Goal: Task Accomplishment & Management: Complete application form

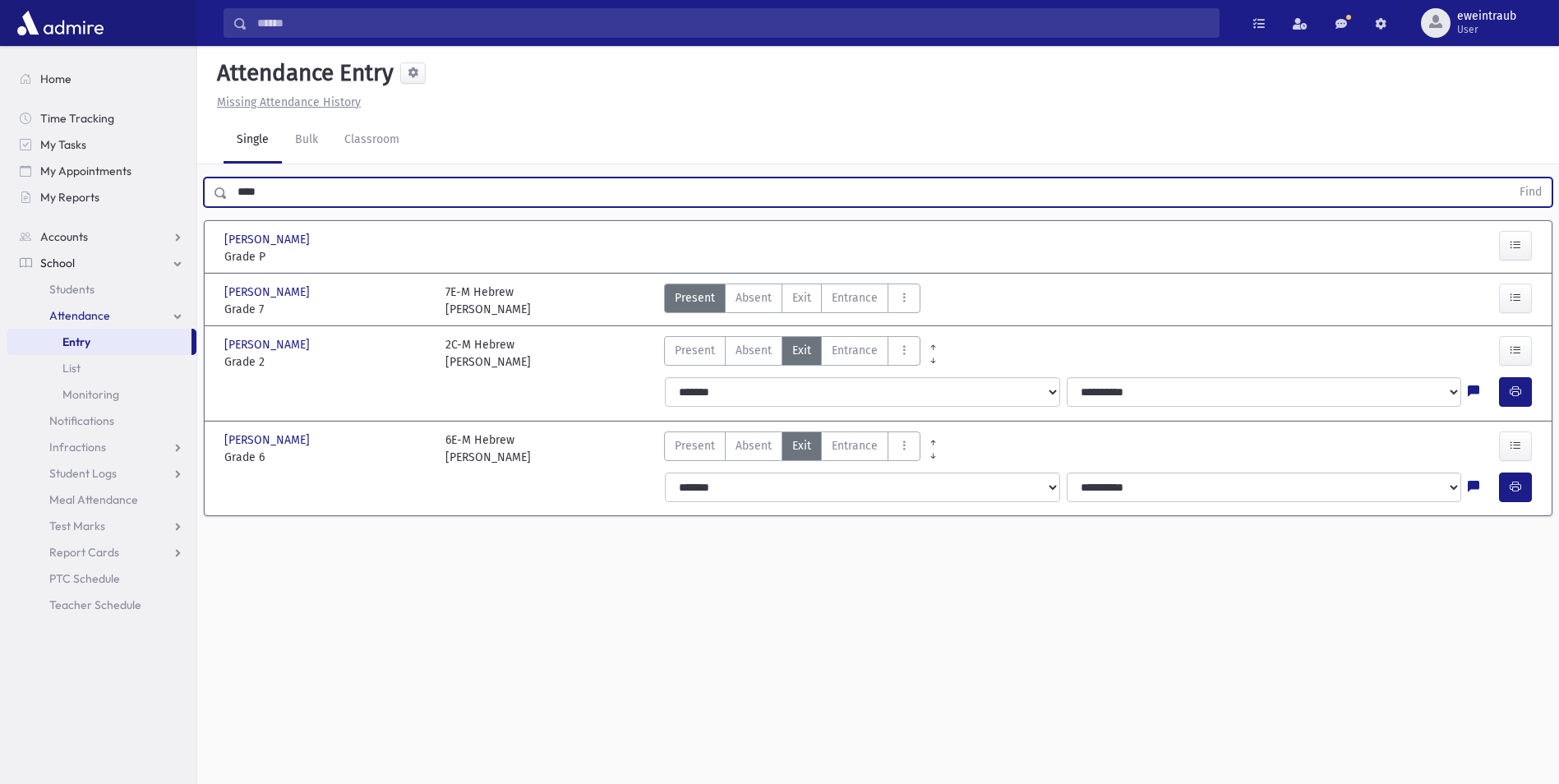
drag, startPoint x: 277, startPoint y: 193, endPoint x: 0, endPoint y: 199, distance: 277.1
click at [0, 198] on html "Search Results All Accounts Students" at bounding box center [780, 392] width 1559 height 784
type input "**********"
click at [1510, 178] on button "Find" at bounding box center [1530, 192] width 42 height 28
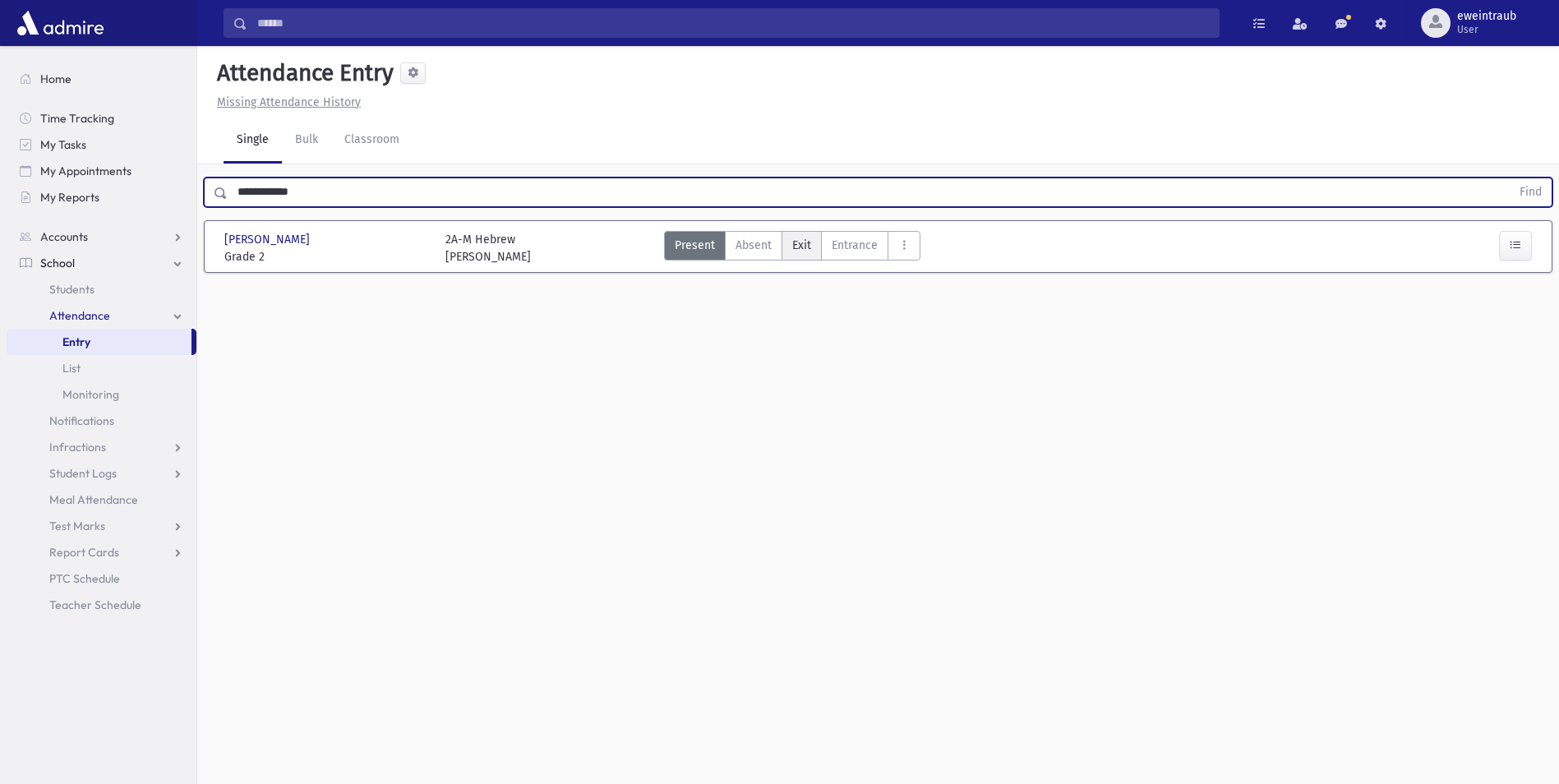
click at [789, 236] on label "Exit Ex" at bounding box center [801, 246] width 40 height 30
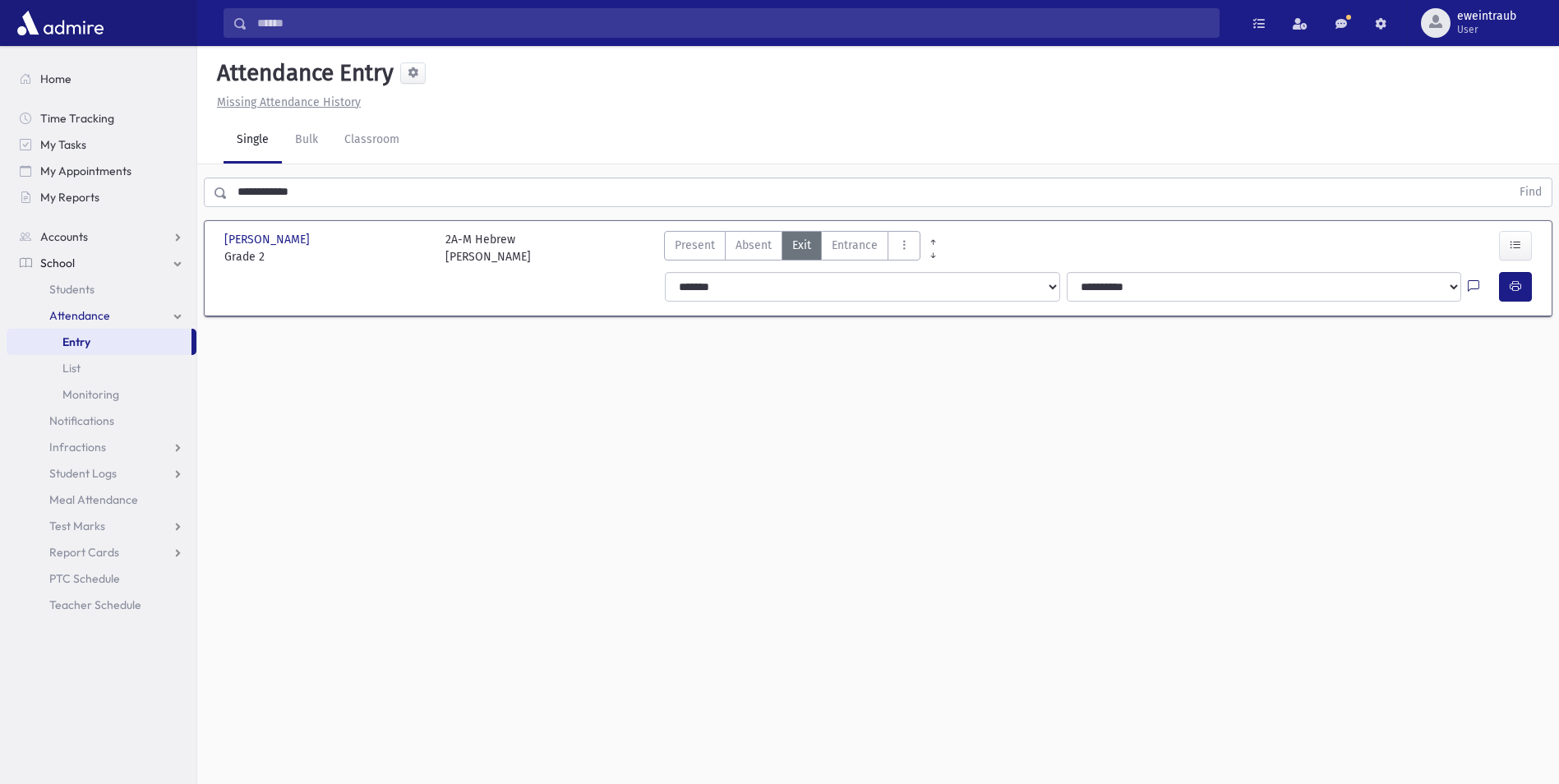
click at [1471, 283] on icon at bounding box center [1474, 287] width 11 height 14
click at [1372, 359] on textarea "Note" at bounding box center [1441, 371] width 192 height 63
type textarea "**********"
click at [1509, 417] on button "Save" at bounding box center [1514, 431] width 46 height 30
click at [1514, 281] on icon "button" at bounding box center [1515, 286] width 11 height 14
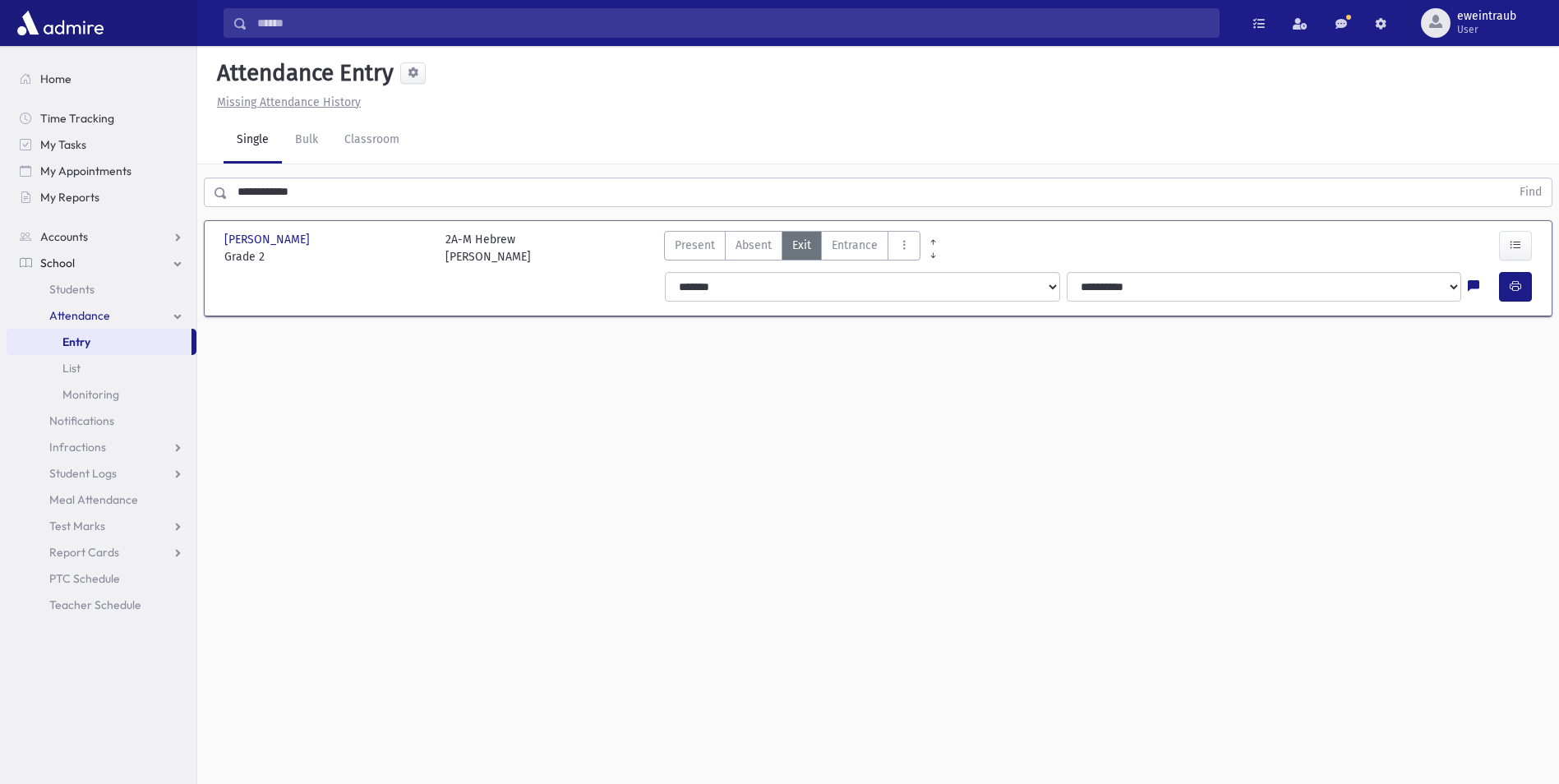
drag, startPoint x: 332, startPoint y: 190, endPoint x: -4, endPoint y: 204, distance: 336.3
click at [0, 204] on html "Search Results All Accounts Students" at bounding box center [780, 392] width 1559 height 784
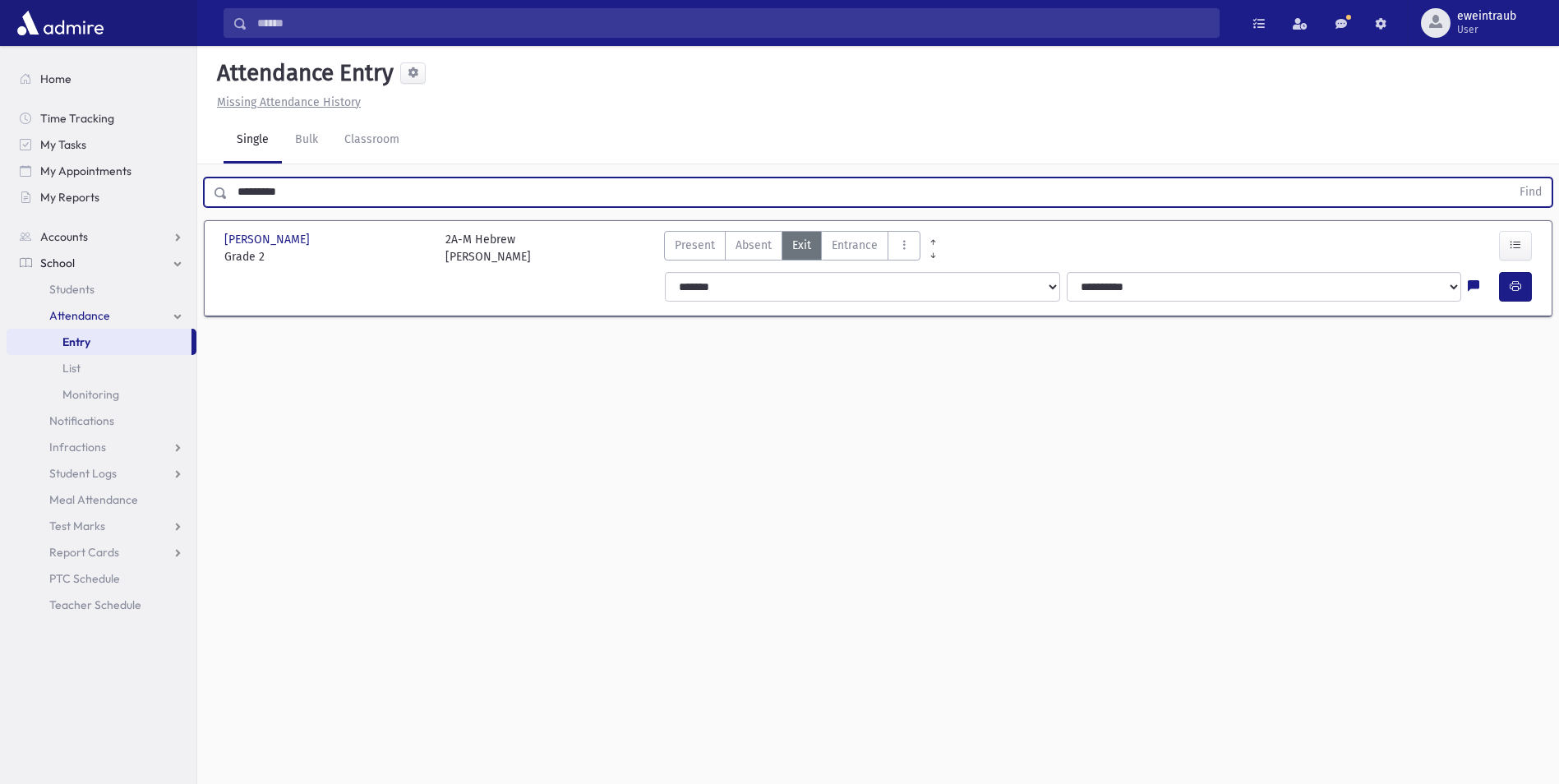
type input "********"
click at [1510, 178] on button "Find" at bounding box center [1530, 192] width 42 height 28
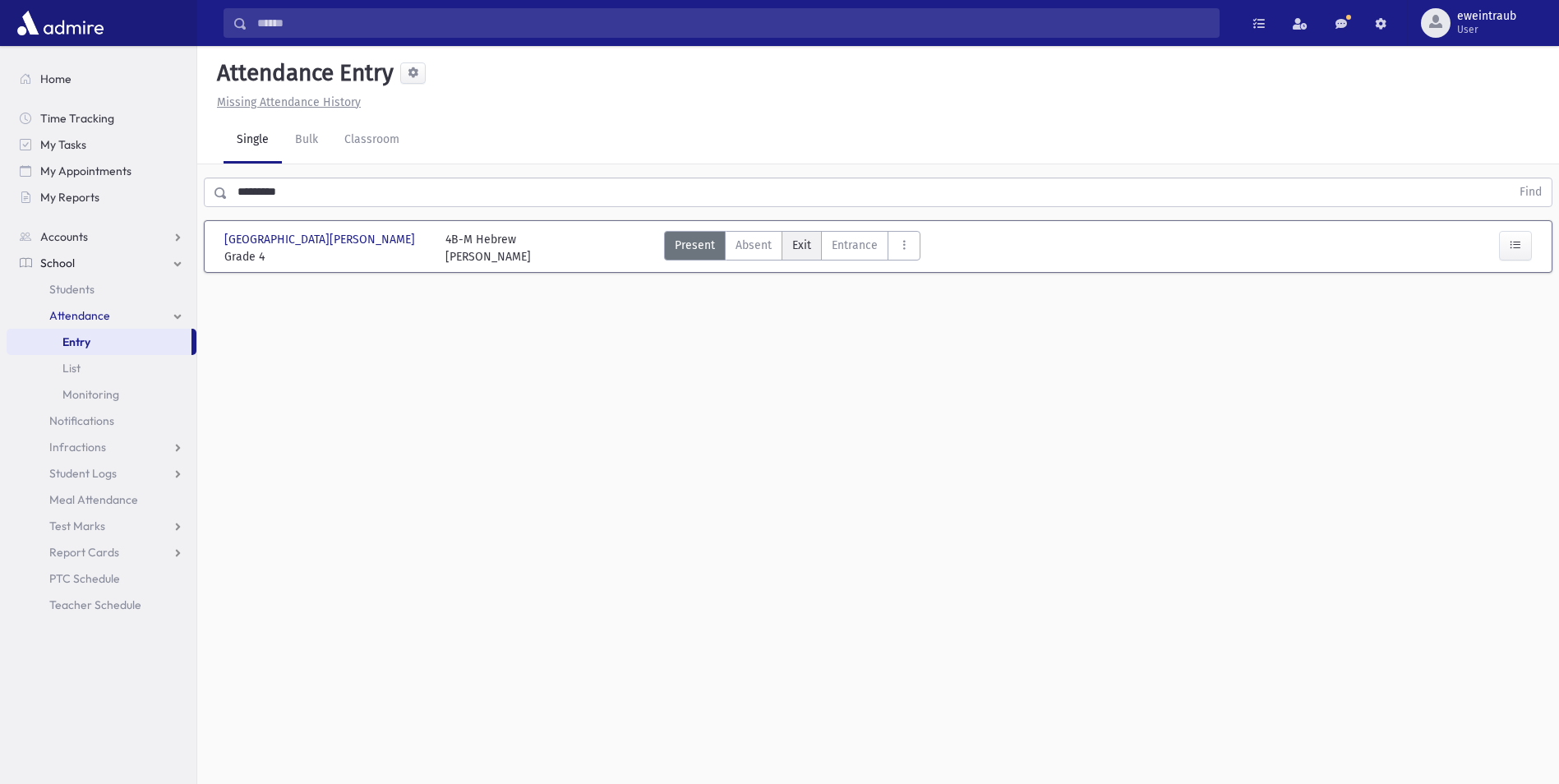
click at [806, 241] on span "Exit" at bounding box center [802, 245] width 19 height 18
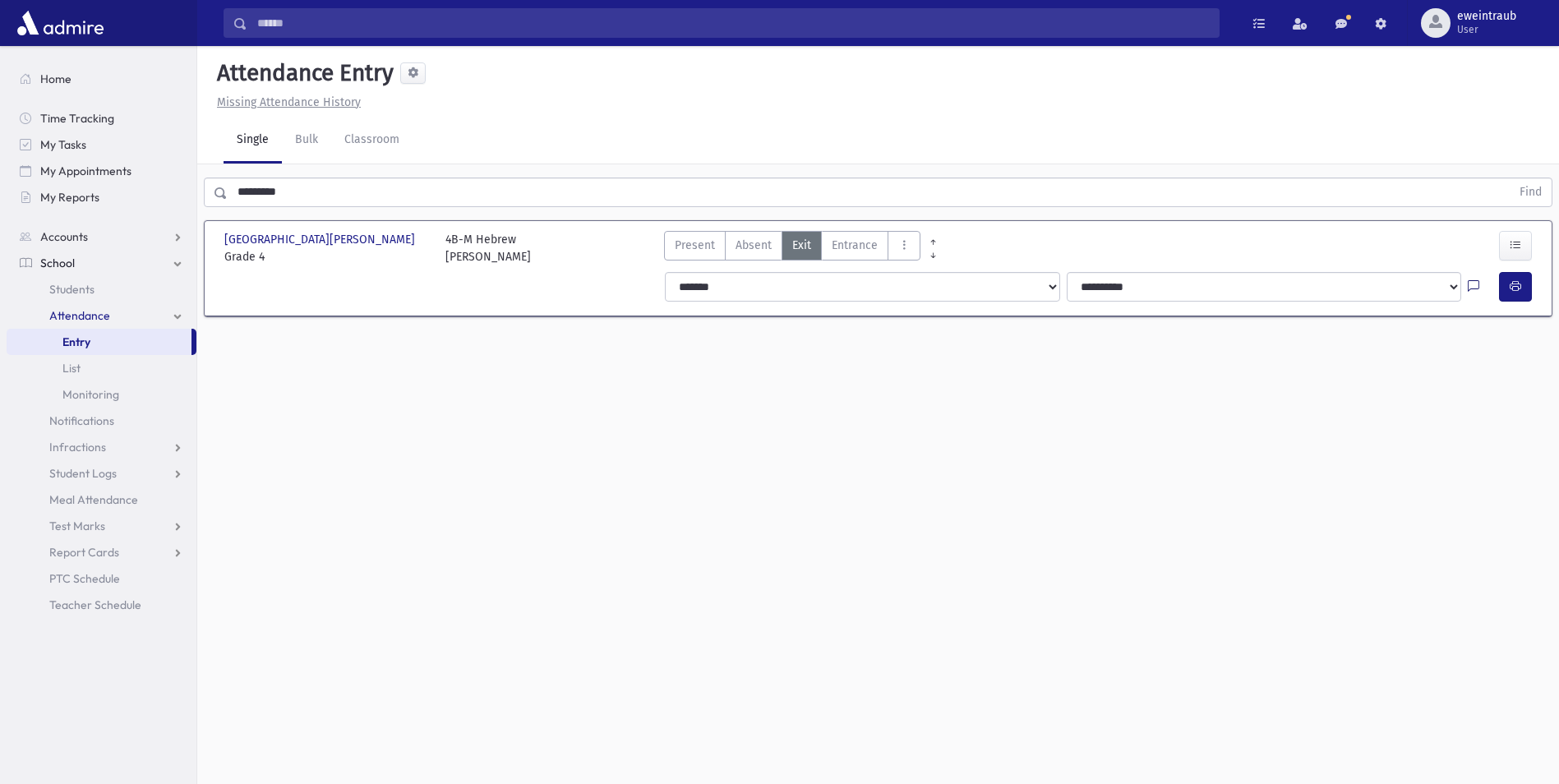
click at [1472, 284] on icon at bounding box center [1474, 287] width 11 height 14
drag, startPoint x: 1463, startPoint y: 304, endPoint x: 1441, endPoint y: 352, distance: 52.8
click at [1441, 352] on textarea "Note" at bounding box center [1441, 371] width 192 height 63
type textarea "**********"
click at [1503, 428] on button "Save" at bounding box center [1514, 431] width 46 height 30
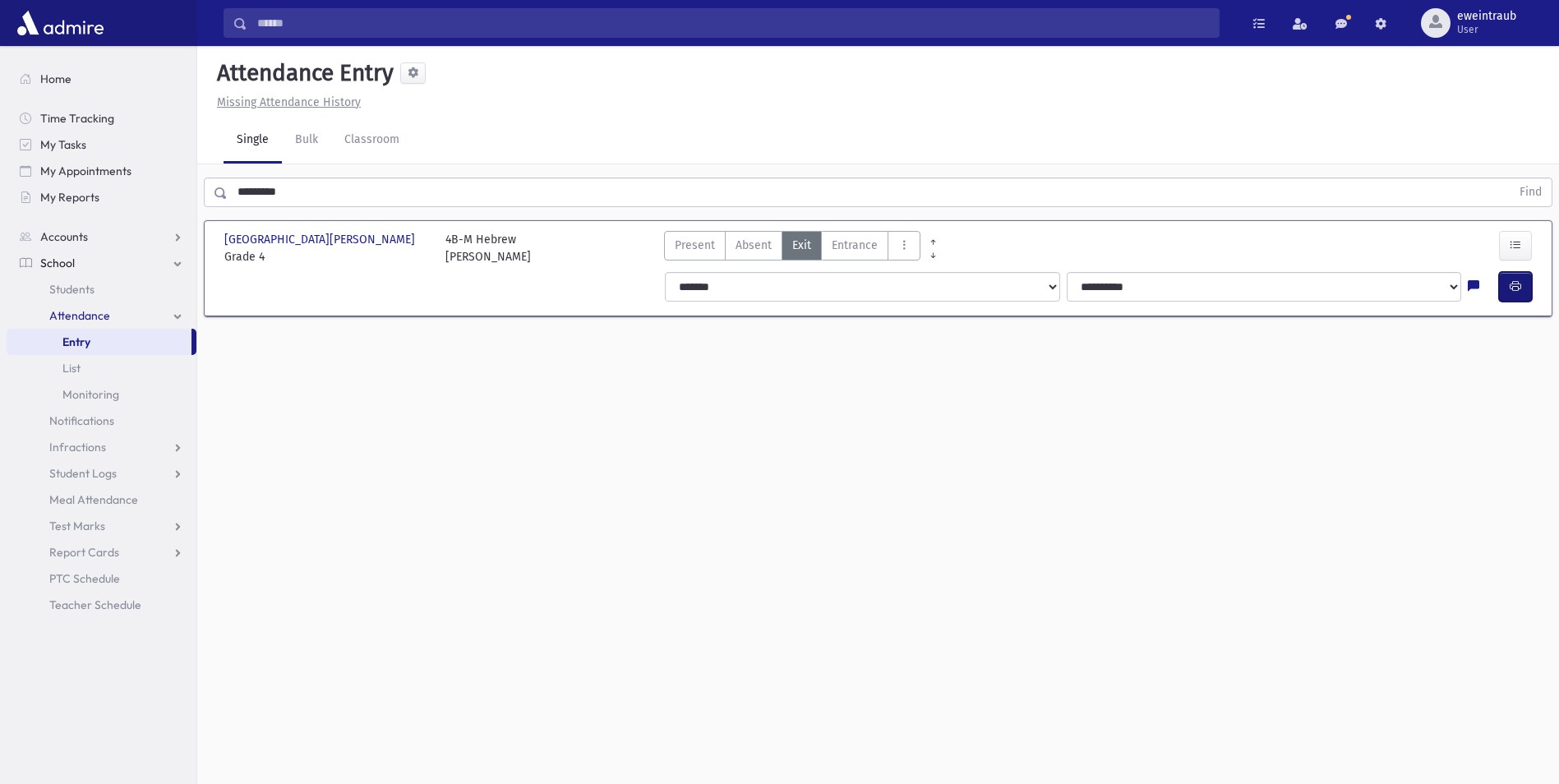
click at [1506, 282] on button "button" at bounding box center [1514, 287] width 32 height 30
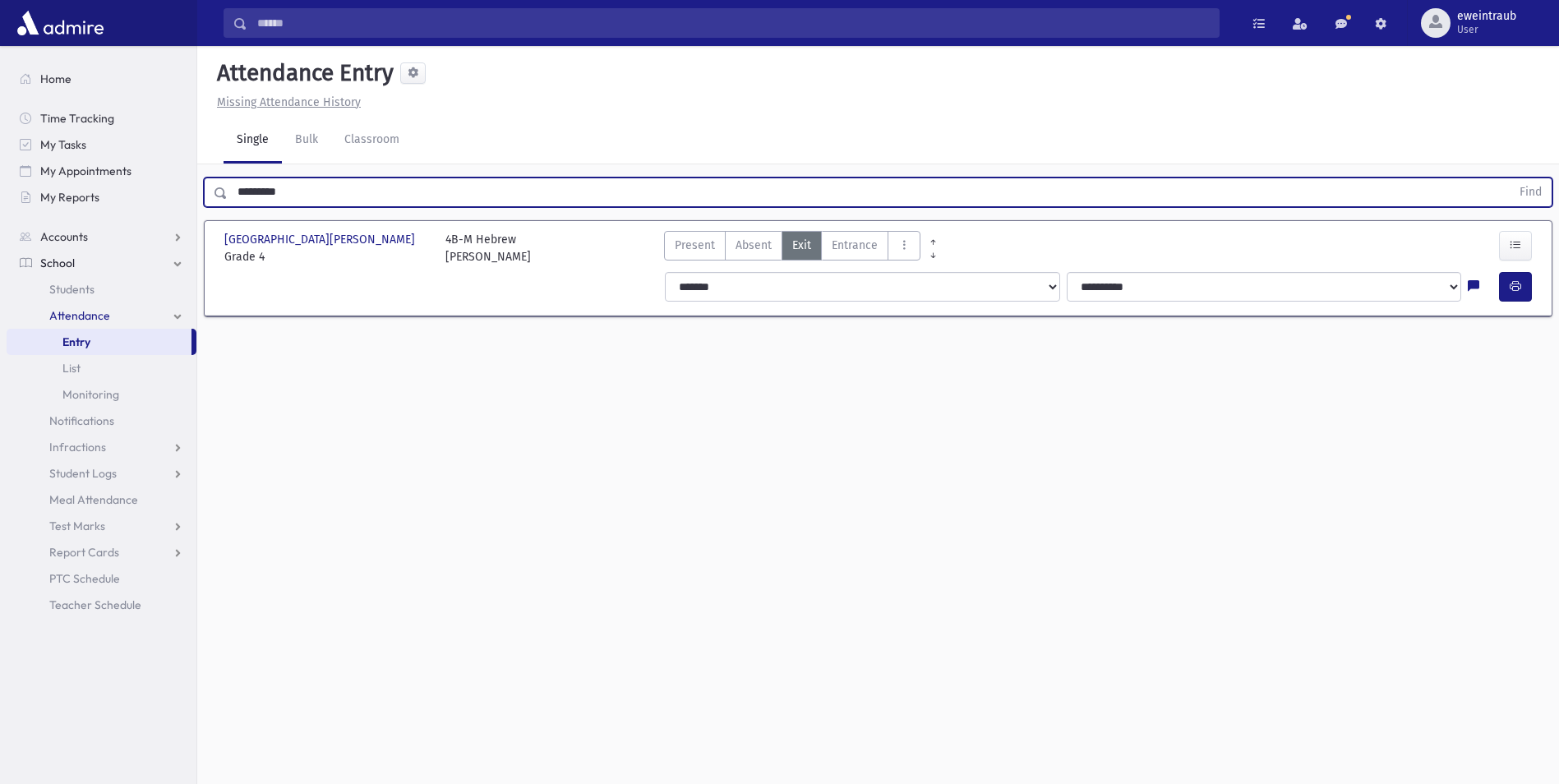
drag, startPoint x: 284, startPoint y: 187, endPoint x: 0, endPoint y: 196, distance: 284.1
click at [0, 195] on html "Search Results All Accounts Students" at bounding box center [780, 392] width 1559 height 784
type input "**********"
click at [1510, 178] on button "Find" at bounding box center [1530, 192] width 42 height 28
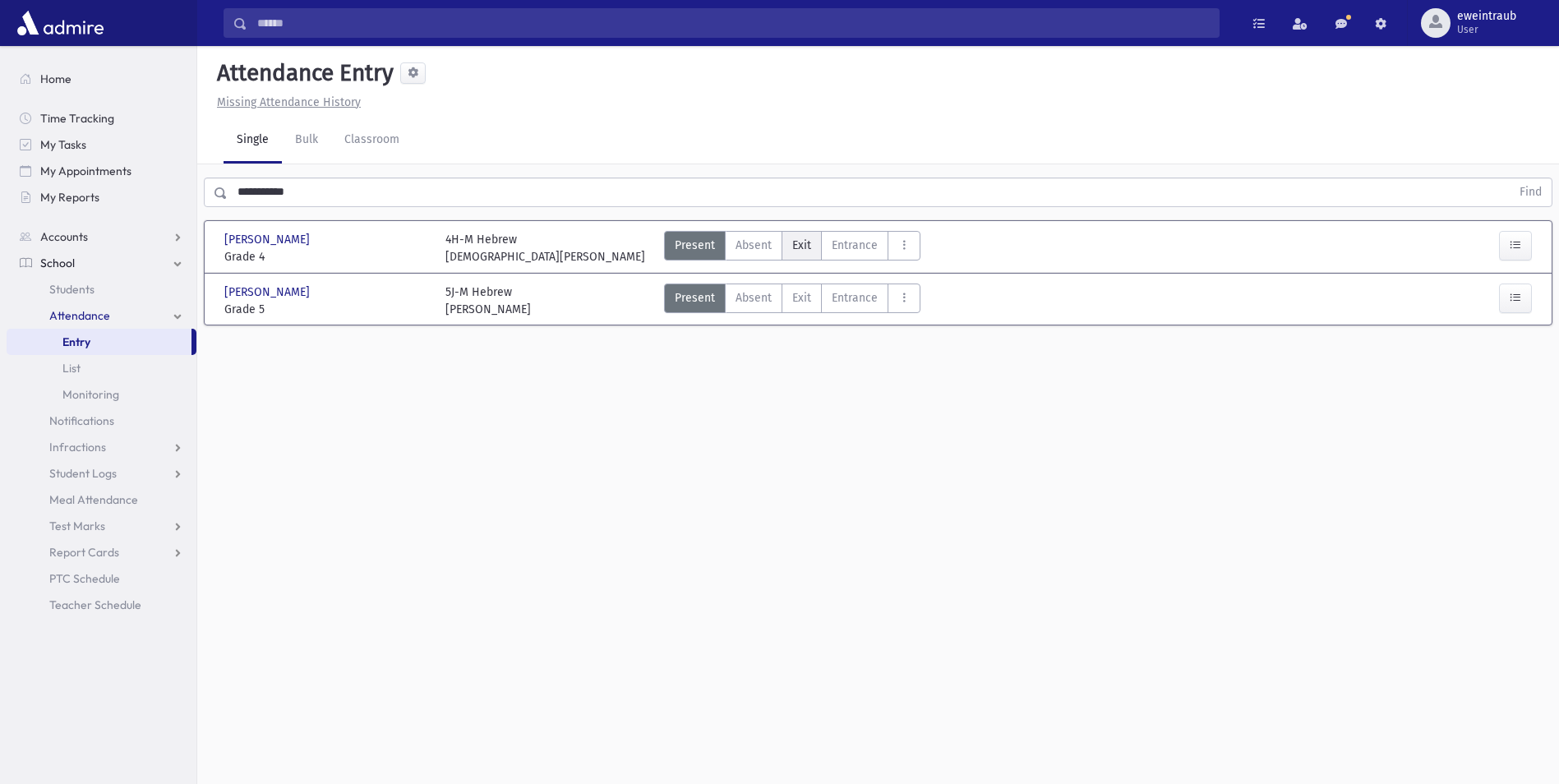
click at [800, 246] on span "Exit" at bounding box center [802, 245] width 19 height 18
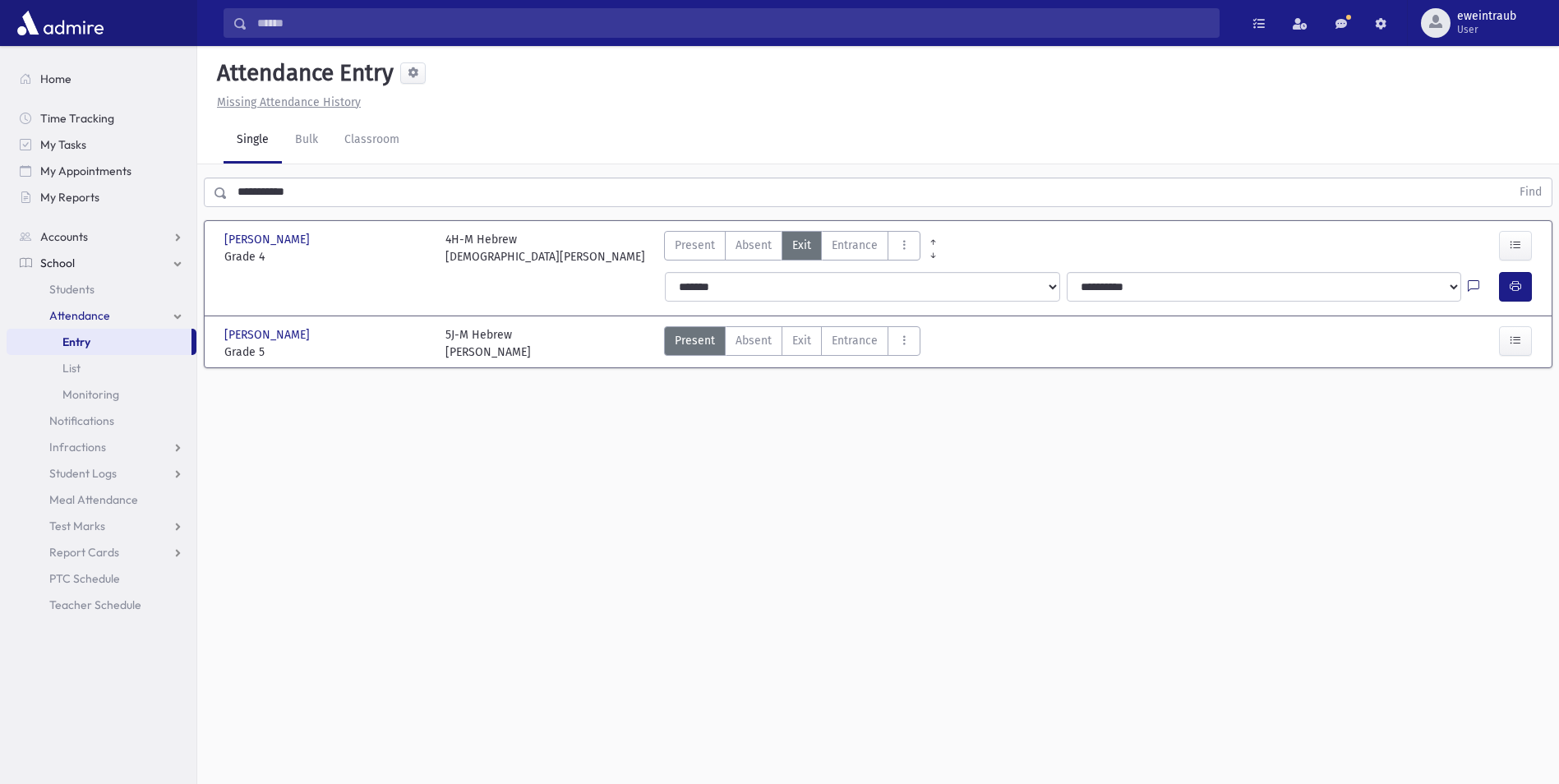
click at [1475, 286] on icon at bounding box center [1474, 287] width 11 height 14
click at [1375, 363] on textarea "Note" at bounding box center [1441, 371] width 192 height 63
type textarea "***"
click at [1525, 433] on button "Save" at bounding box center [1514, 431] width 46 height 30
click at [1523, 282] on button "button" at bounding box center [1514, 287] width 32 height 30
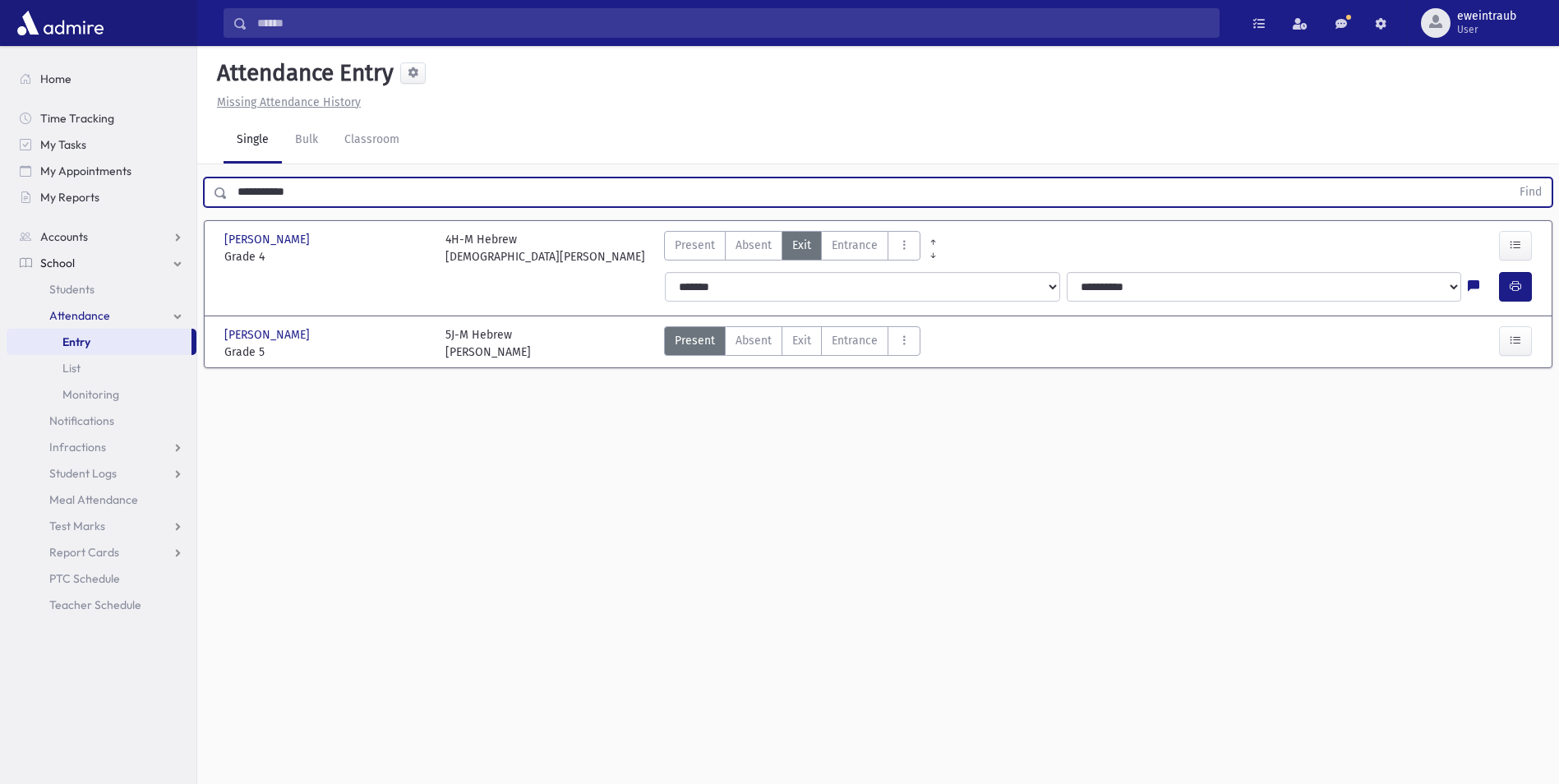
drag, startPoint x: 278, startPoint y: 191, endPoint x: -4, endPoint y: 191, distance: 282.0
click at [0, 191] on html "Search Results All Accounts Students" at bounding box center [780, 392] width 1559 height 784
type input "**********"
click at [1510, 178] on button "Find" at bounding box center [1530, 192] width 42 height 28
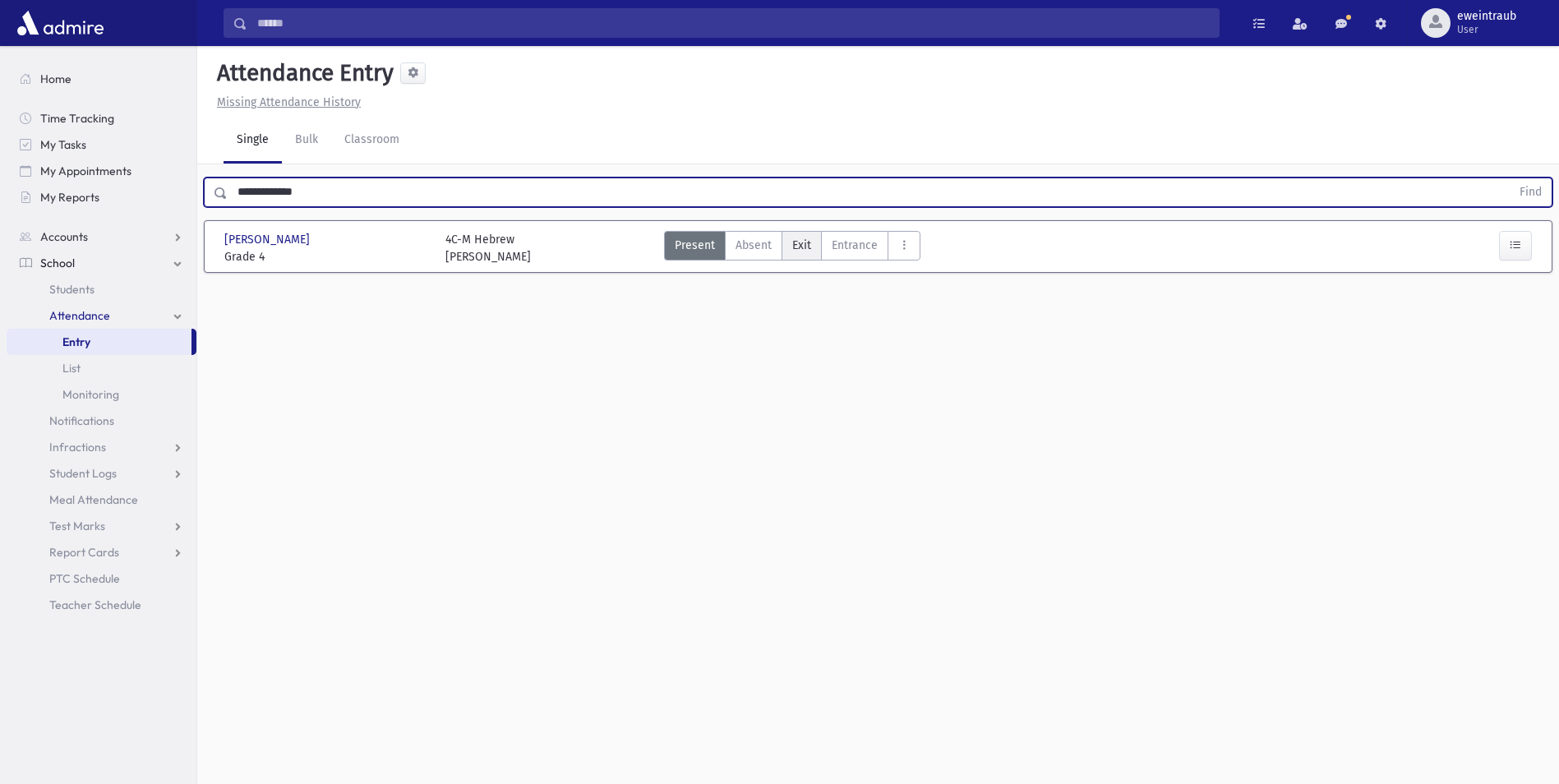
click at [788, 243] on label "Exit Ex" at bounding box center [801, 246] width 40 height 30
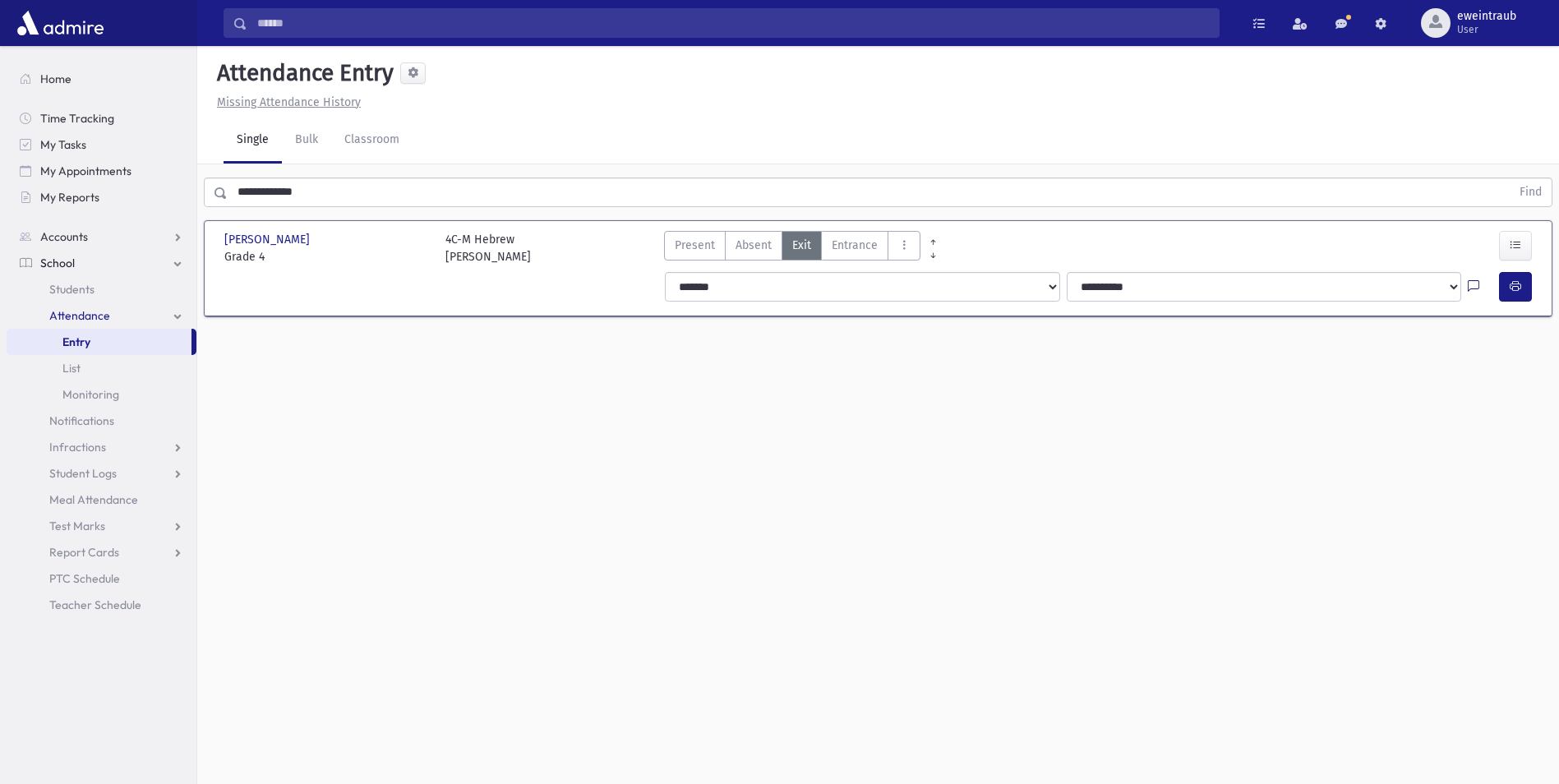
click at [1472, 289] on icon at bounding box center [1474, 287] width 11 height 14
click at [1446, 374] on textarea "Note" at bounding box center [1441, 371] width 192 height 63
type textarea "***"
click at [1503, 428] on button "Save" at bounding box center [1514, 431] width 46 height 30
click at [1524, 283] on button "button" at bounding box center [1514, 287] width 32 height 30
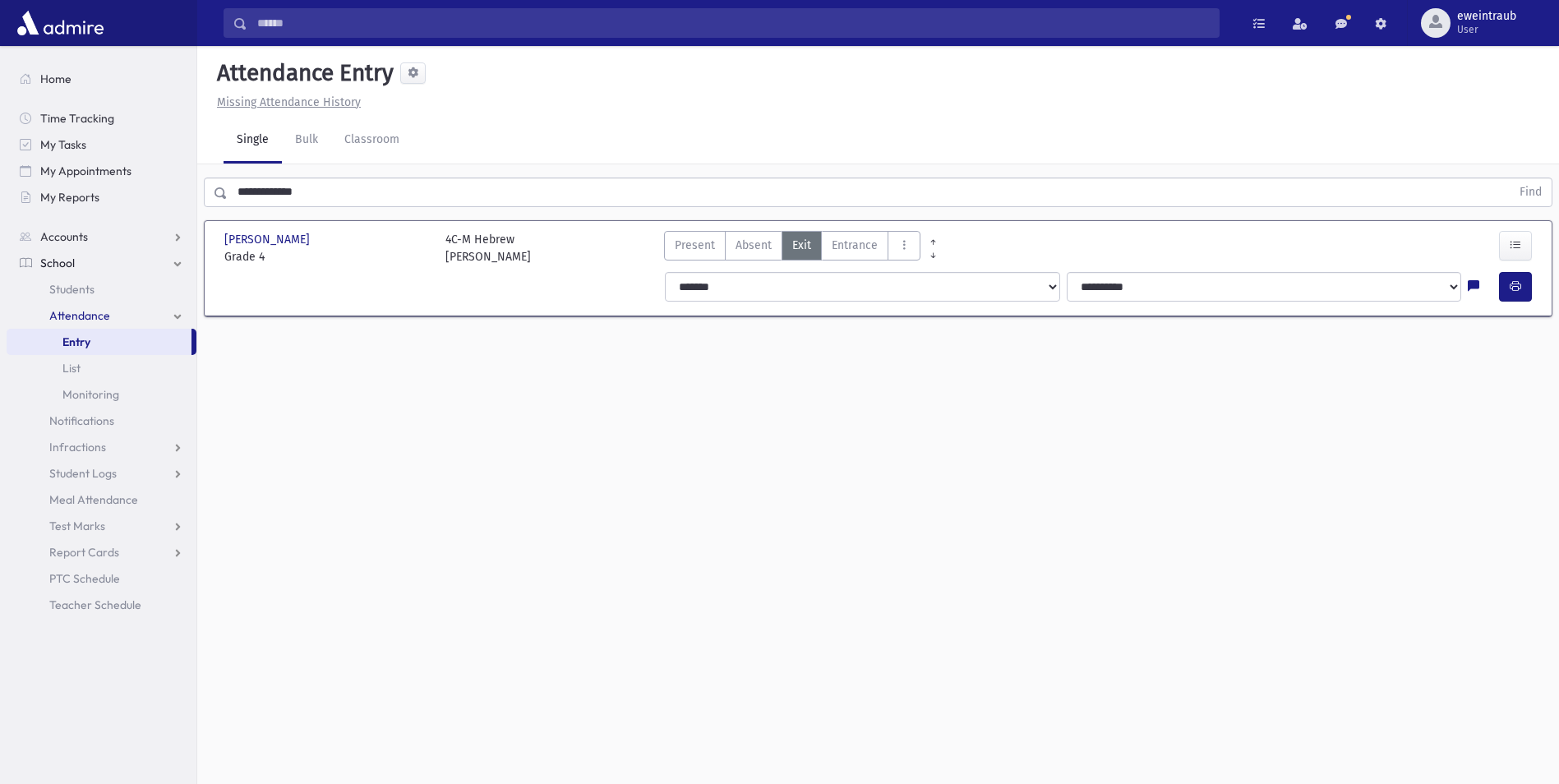
drag, startPoint x: 316, startPoint y: 187, endPoint x: 0, endPoint y: 146, distance: 318.6
click at [0, 153] on html "Search Results All Accounts Students" at bounding box center [780, 392] width 1559 height 784
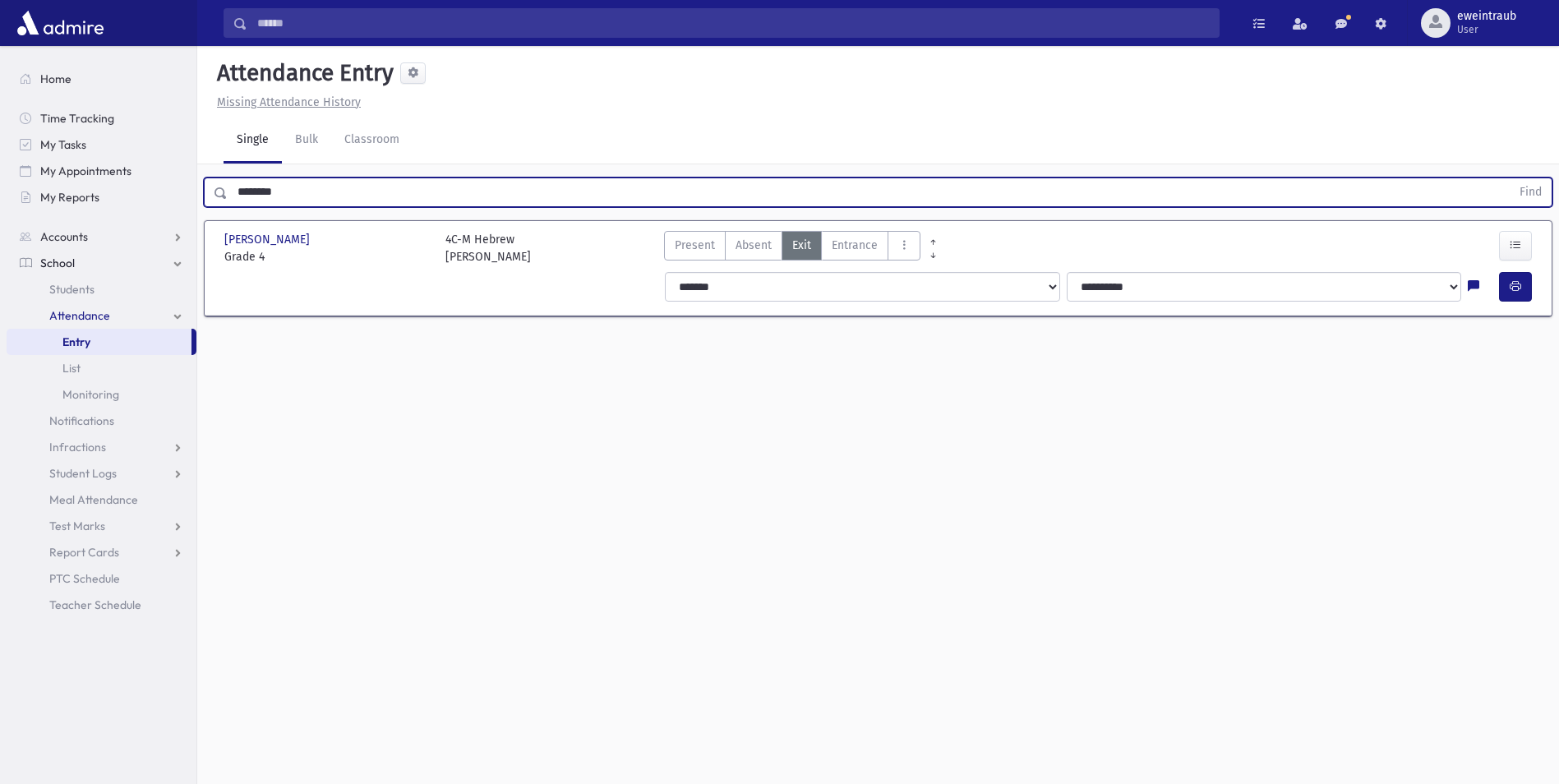
type input "********"
click at [1510, 178] on button "Find" at bounding box center [1530, 192] width 42 height 28
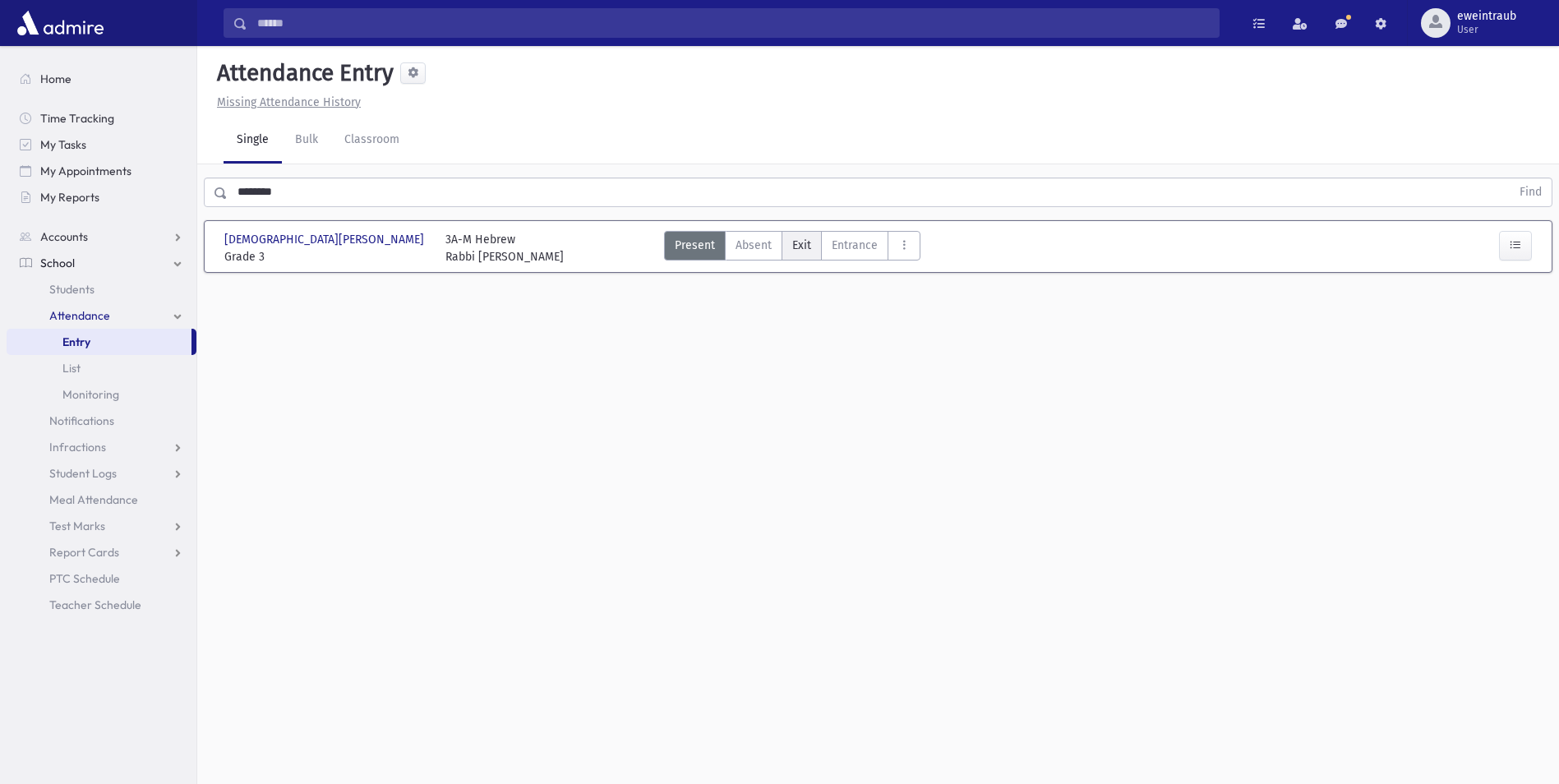
click at [794, 243] on span "Exit" at bounding box center [802, 245] width 19 height 18
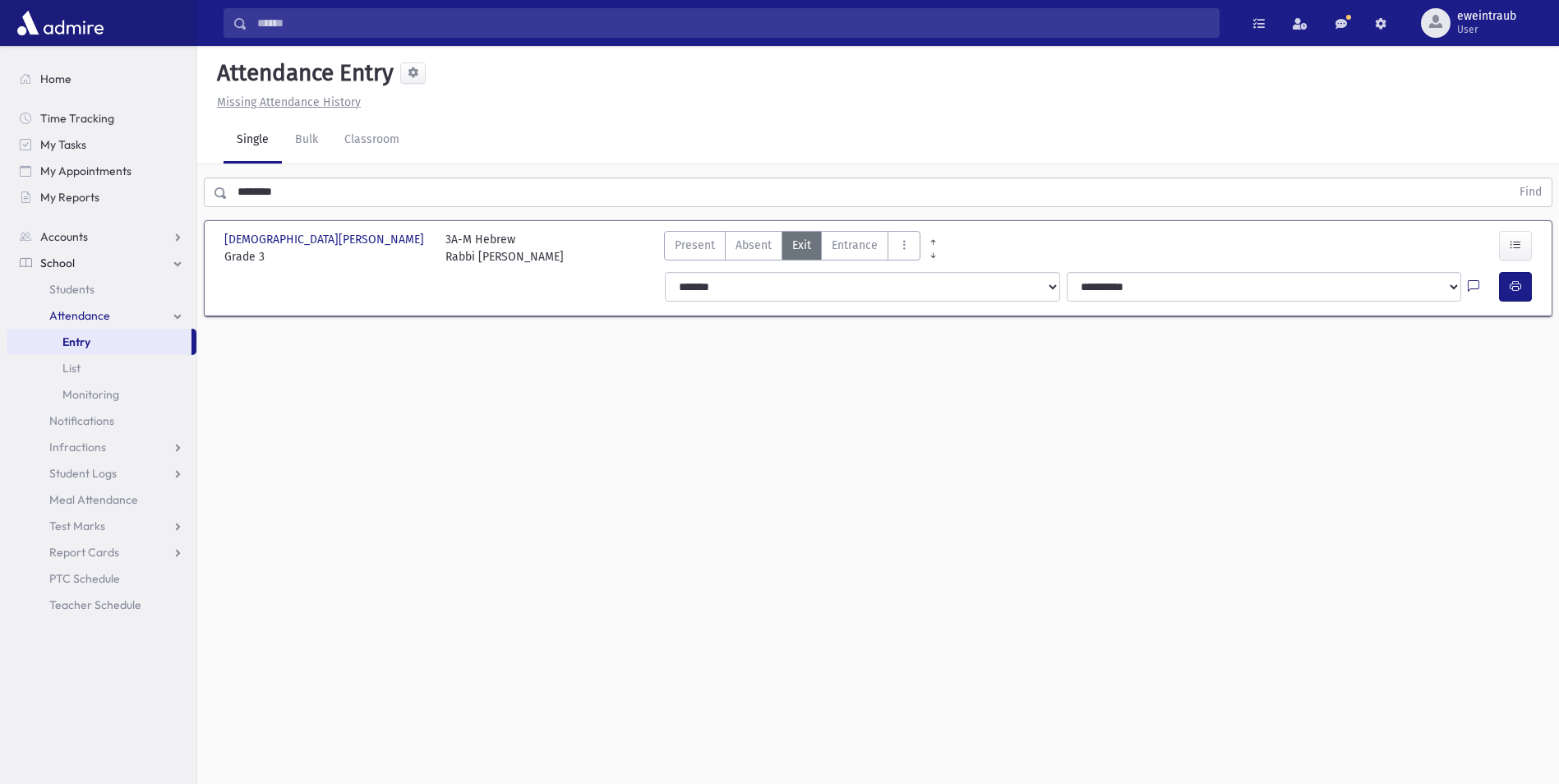
click at [1475, 287] on icon at bounding box center [1474, 287] width 11 height 14
click at [1448, 379] on textarea "Note" at bounding box center [1441, 371] width 192 height 63
type textarea "*"
click at [1520, 440] on button "Save" at bounding box center [1514, 431] width 46 height 30
click at [1517, 294] on button "button" at bounding box center [1514, 287] width 32 height 30
